Goal: Communication & Community: Answer question/provide support

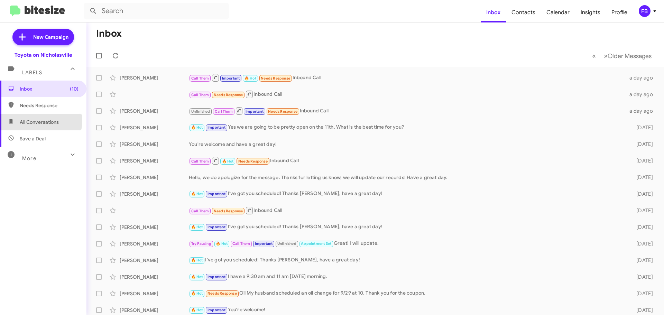
click at [40, 121] on span "All Conversations" at bounding box center [39, 122] width 39 height 7
type input "in:all-conversations"
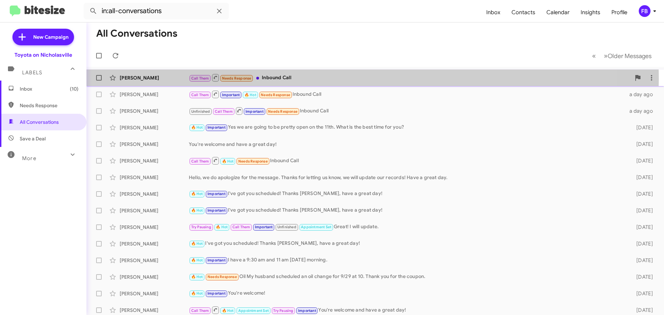
click at [330, 79] on div "Call Them Needs Response Inbound Call" at bounding box center [410, 77] width 442 height 9
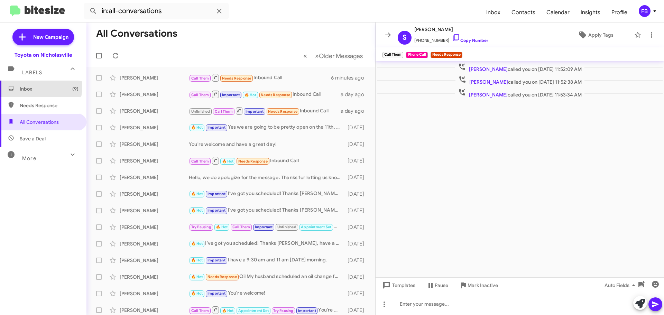
click at [35, 87] on span "Inbox (9)" at bounding box center [49, 88] width 59 height 7
